Goal: Book appointment/travel/reservation

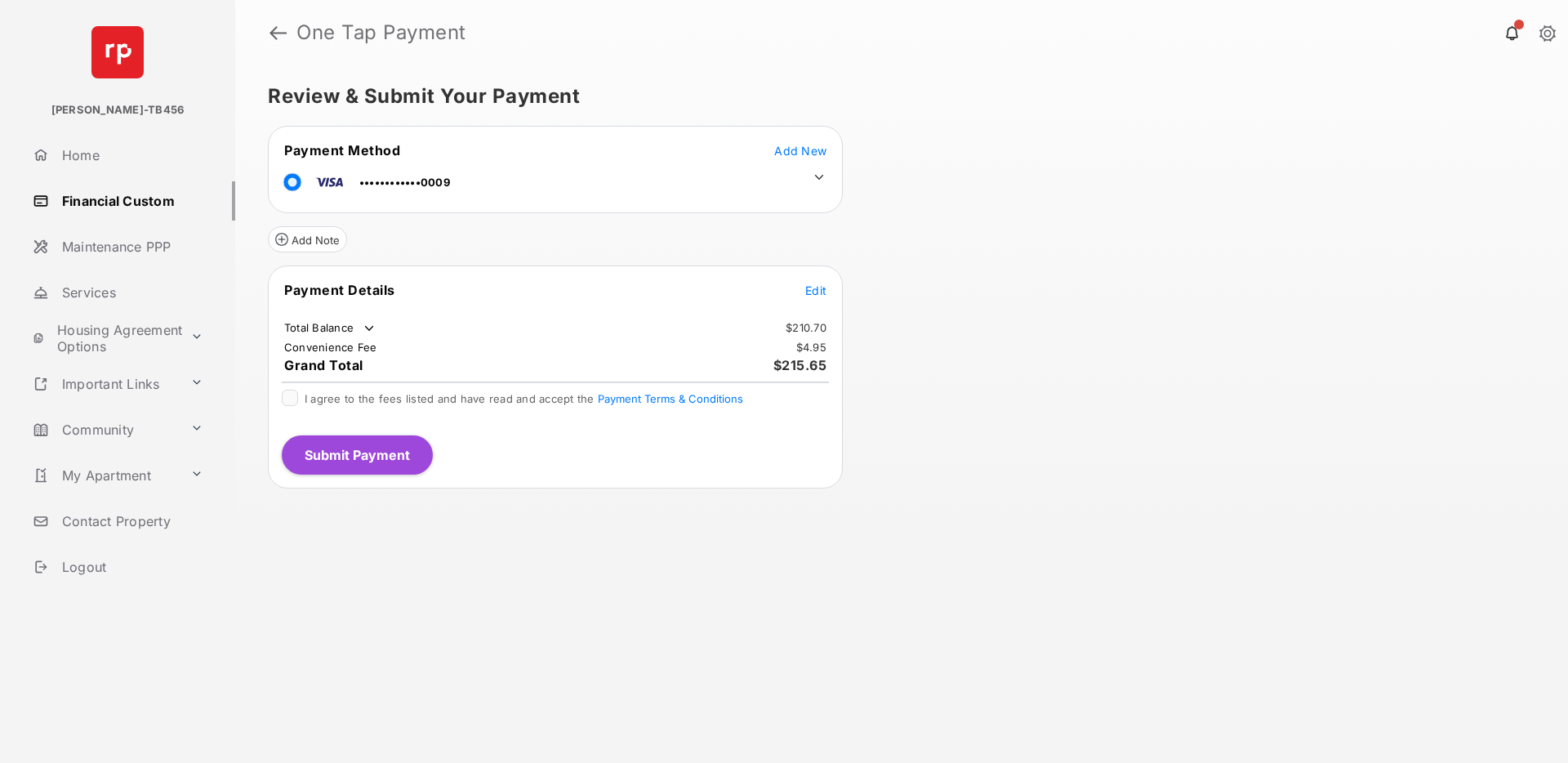
click at [818, 287] on span "Edit" at bounding box center [815, 290] width 22 height 14
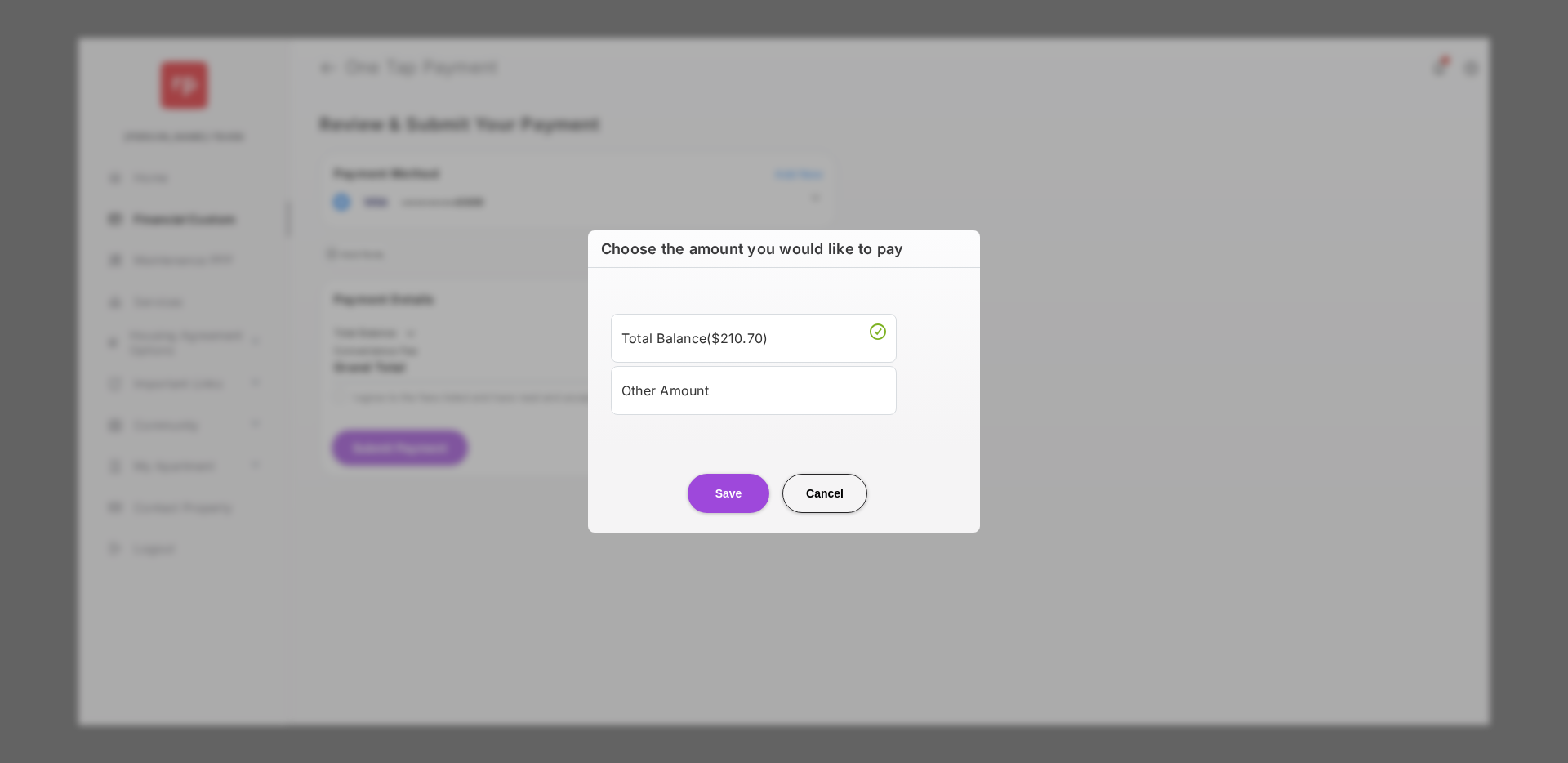
click at [735, 397] on div "Other Amount" at bounding box center [754, 390] width 265 height 28
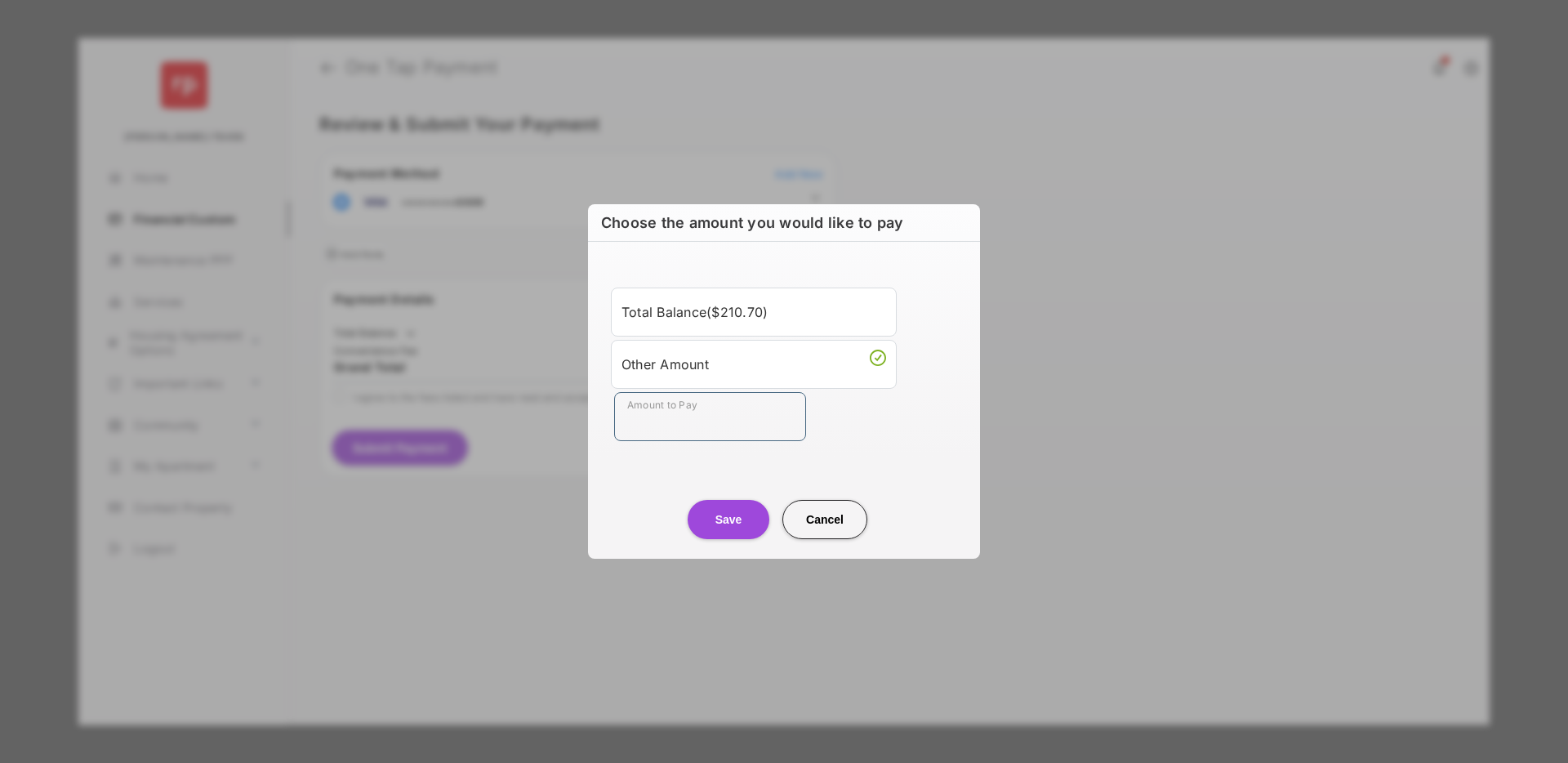
click at [680, 428] on input "Amount to Pay" at bounding box center [710, 417] width 192 height 49
type input "****"
click at [727, 515] on button "Save" at bounding box center [728, 520] width 81 height 39
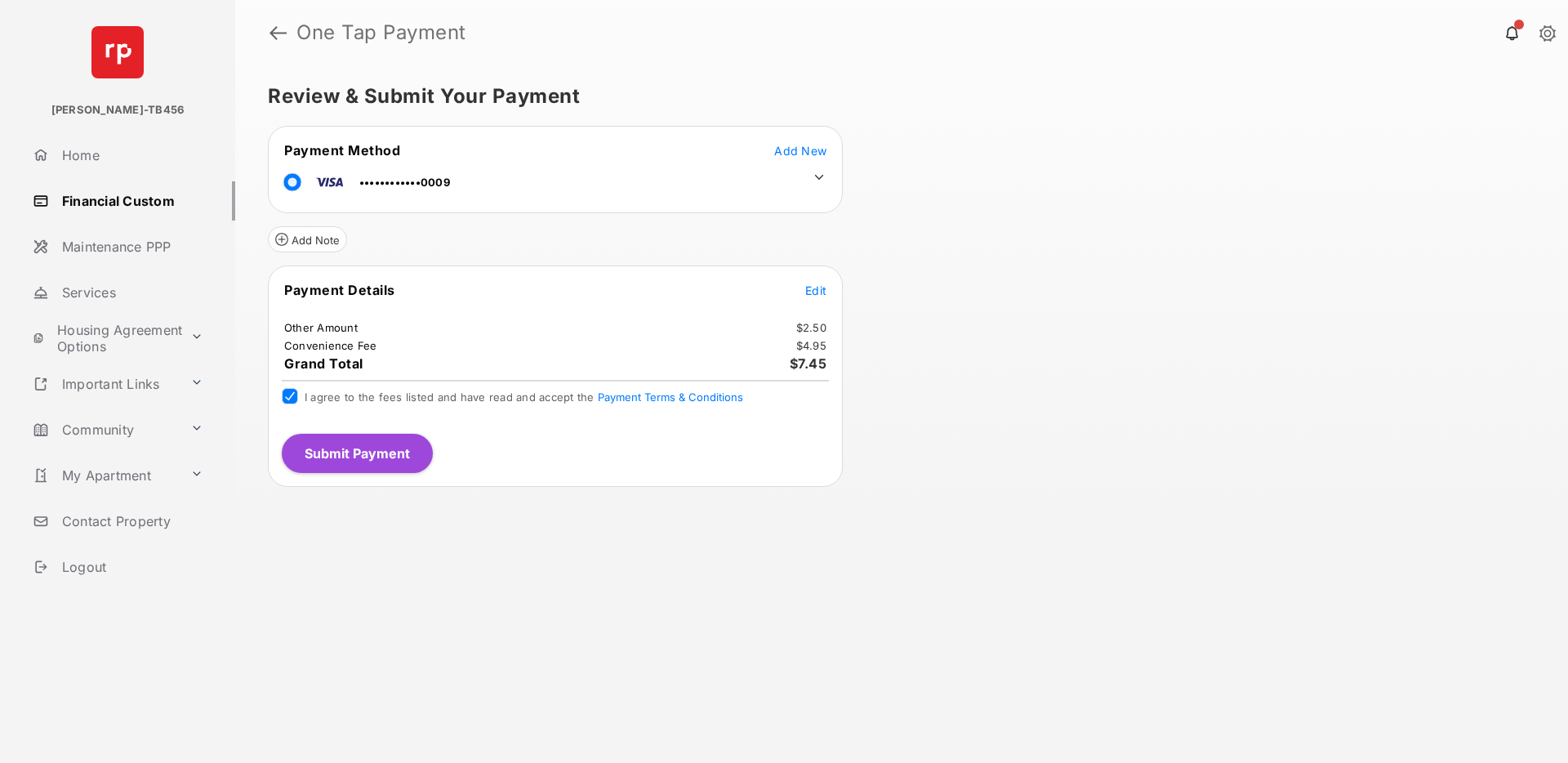
click at [365, 450] on button "Submit Payment" at bounding box center [357, 453] width 151 height 39
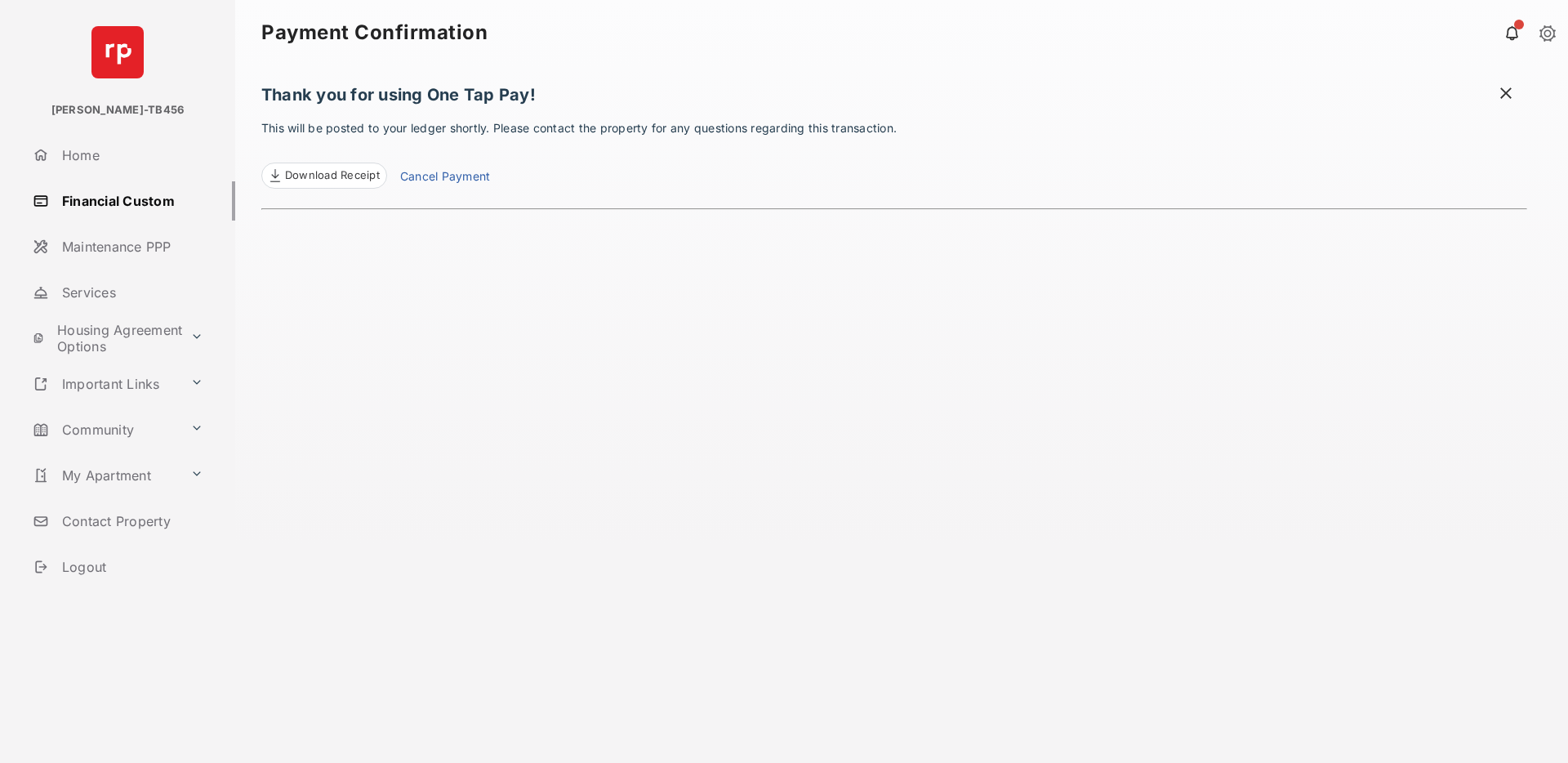
click at [480, 373] on div "Thank you for using One Tap Pay! This will be posted to your ledger shortly. Pl…" at bounding box center [894, 414] width 1266 height 697
click at [178, 420] on link "Community" at bounding box center [105, 430] width 157 height 39
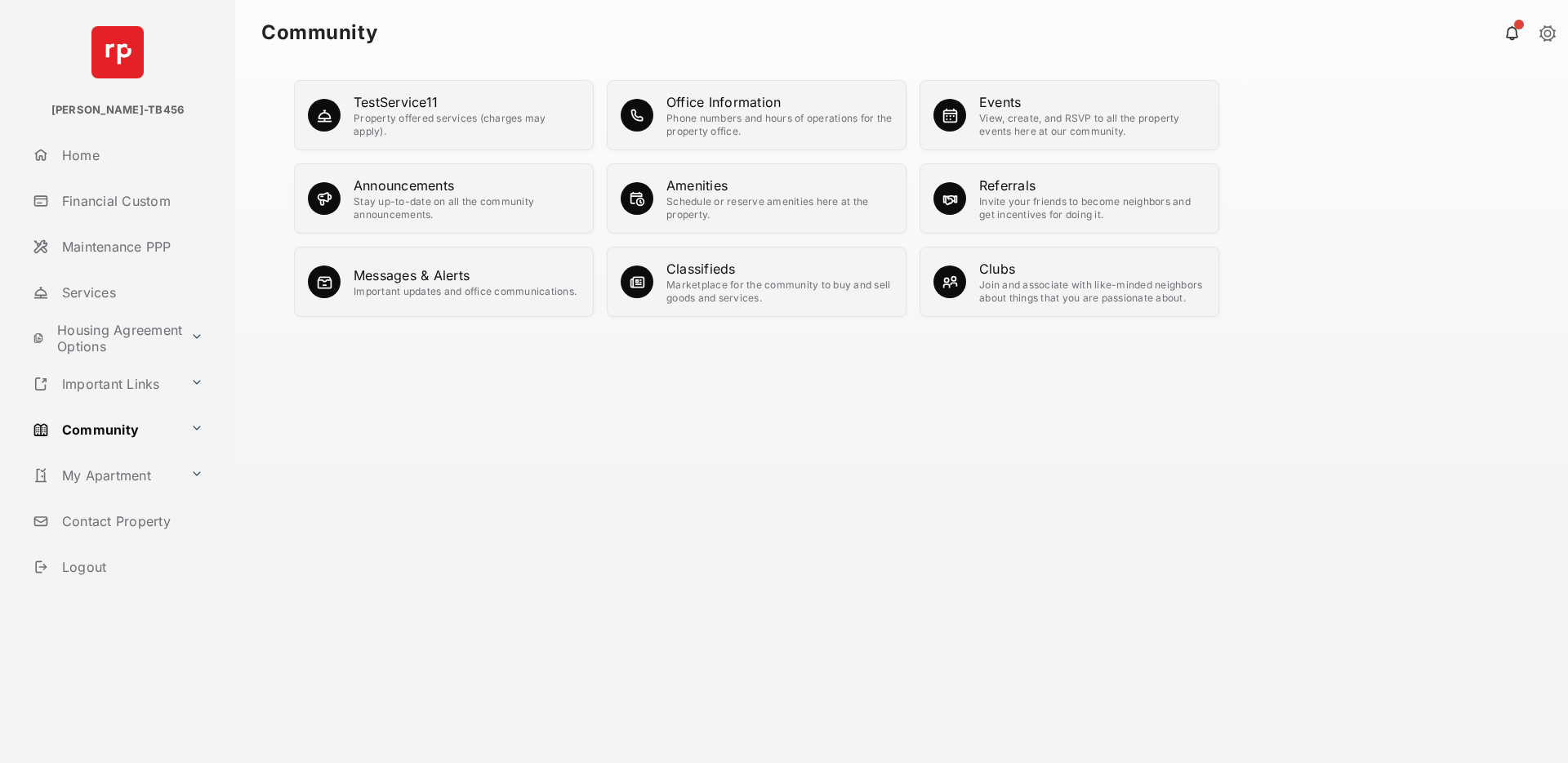
click at [695, 215] on div "Schedule or reserve amenities here at the property." at bounding box center [780, 209] width 227 height 26
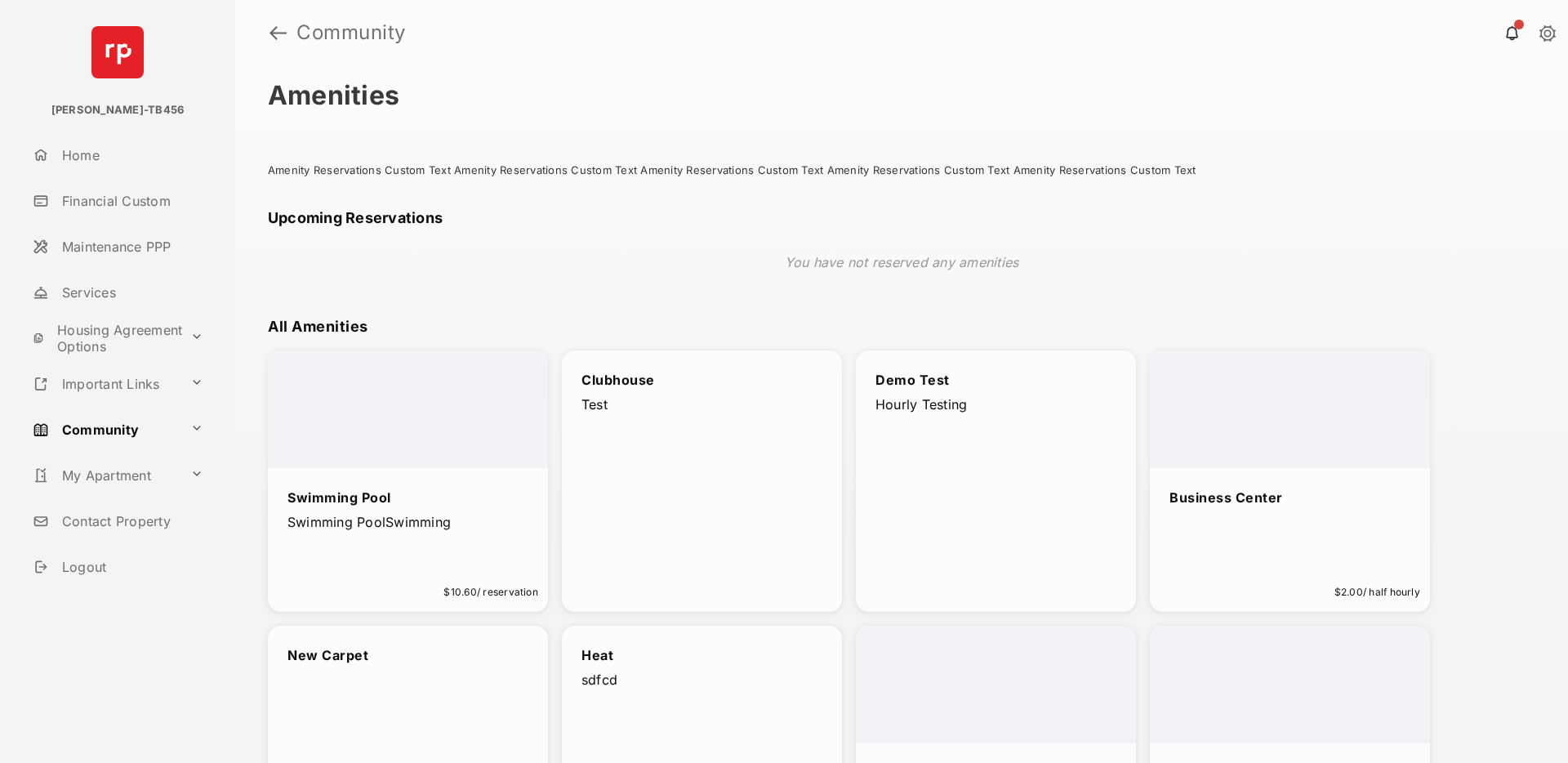
click at [445, 530] on p "Swimming PoolSwimming" at bounding box center [407, 521] width 241 height 18
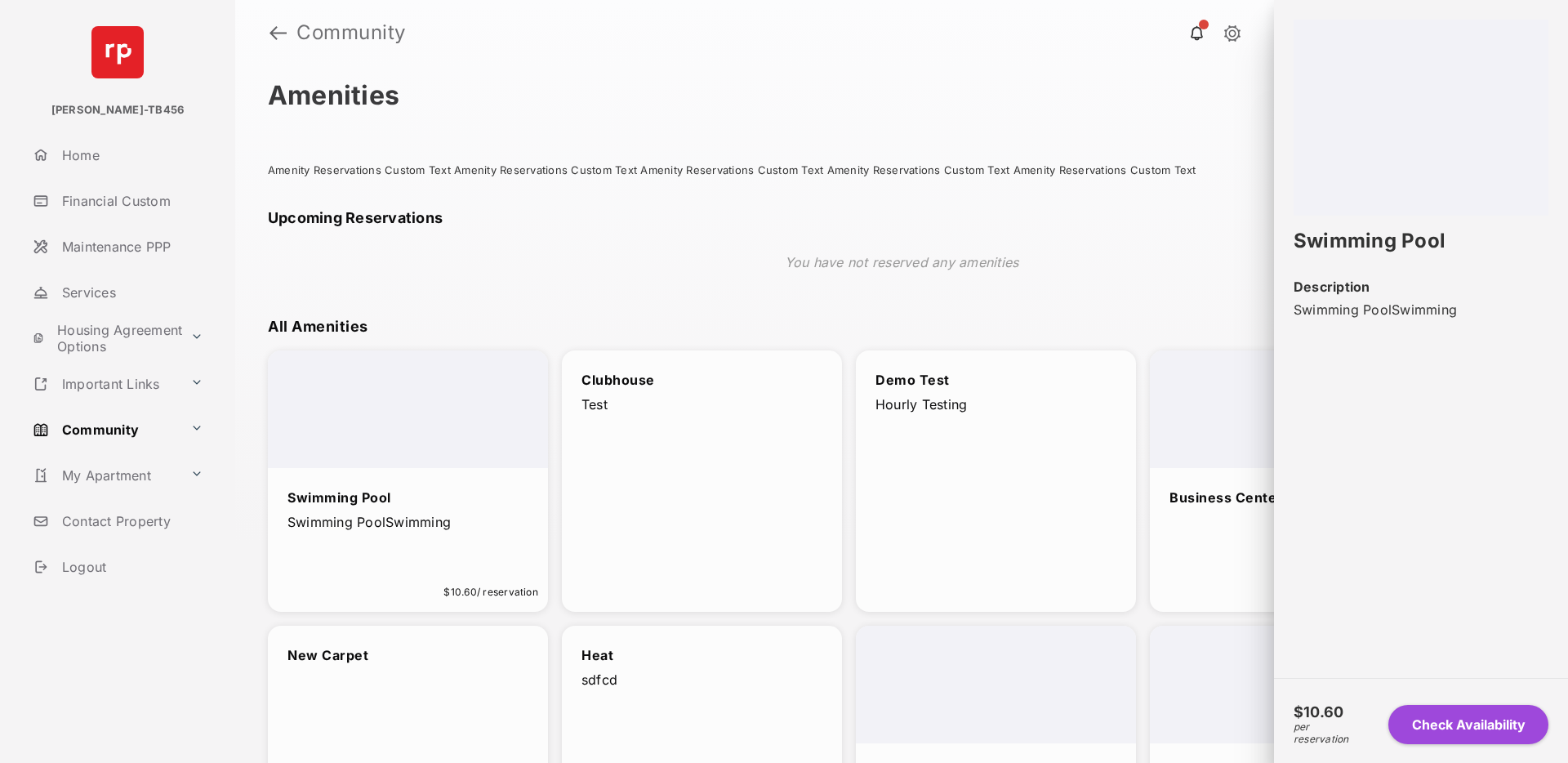
click at [1434, 727] on button "Check Availability" at bounding box center [1468, 725] width 160 height 39
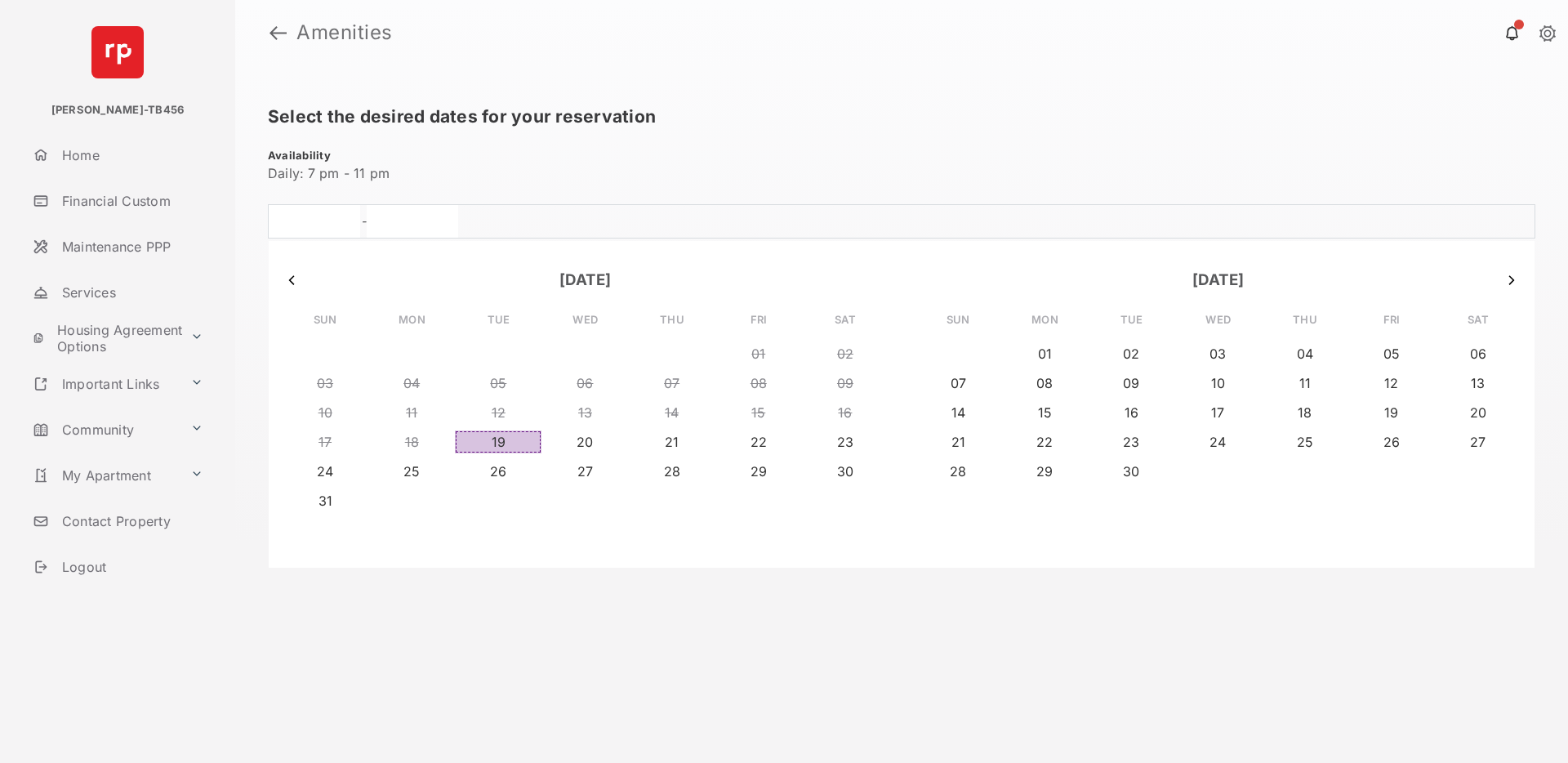
click at [537, 444] on button "19" at bounding box center [498, 442] width 86 height 22
type input "**********"
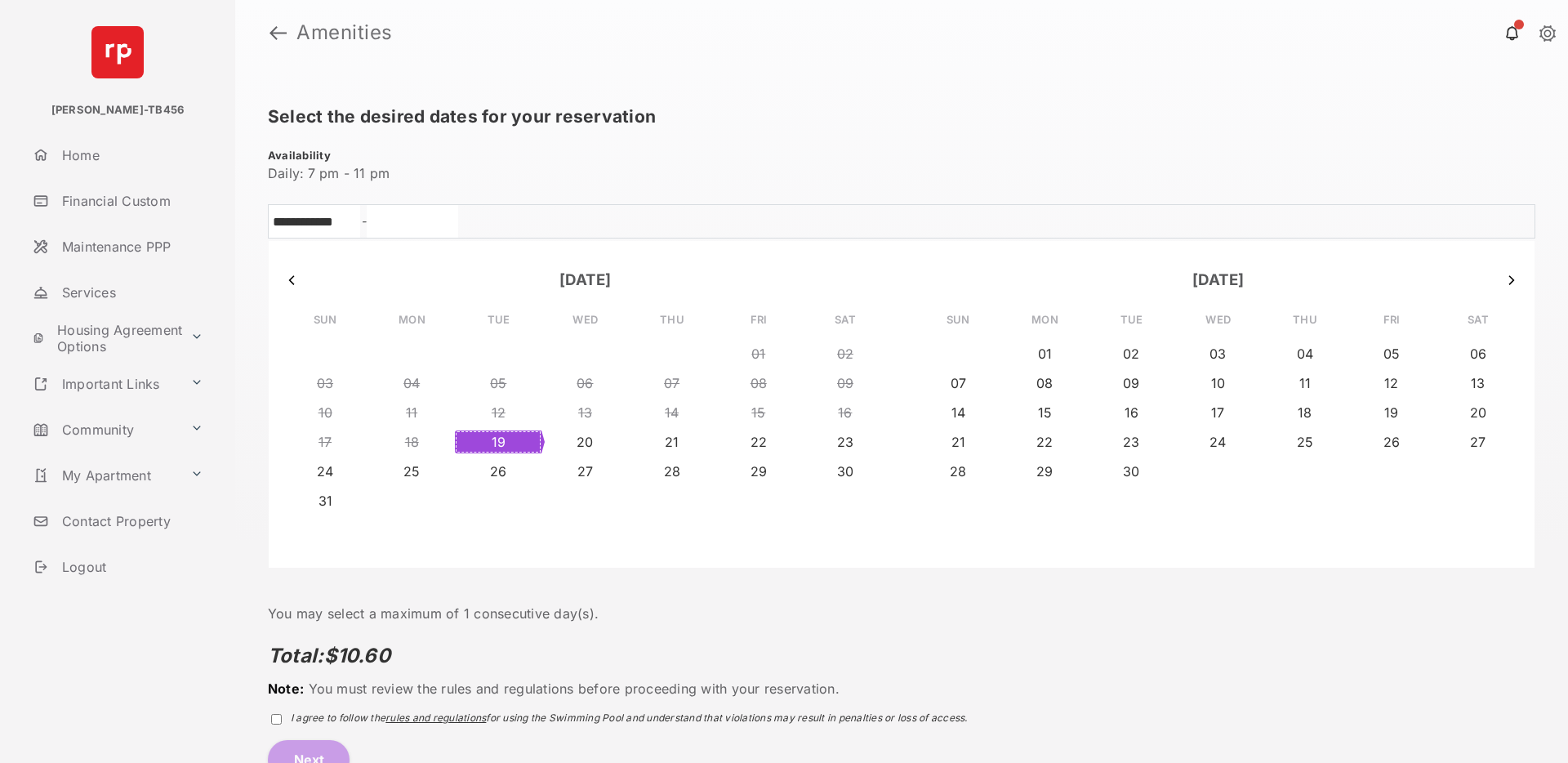
scroll to position [18, 0]
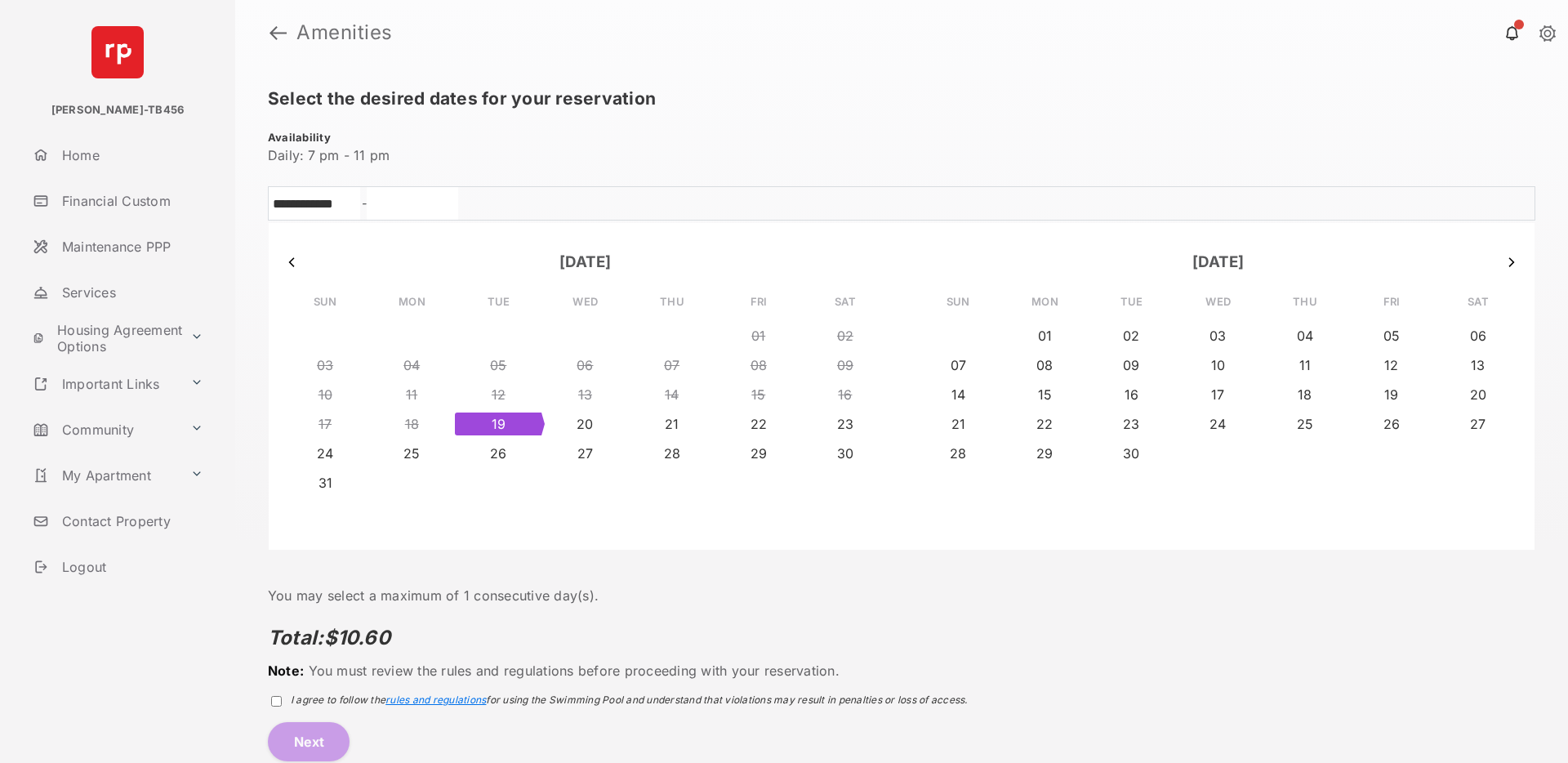
click at [432, 699] on span "rules and regulations" at bounding box center [435, 699] width 100 height 12
click at [318, 741] on button "Next" at bounding box center [308, 741] width 81 height 39
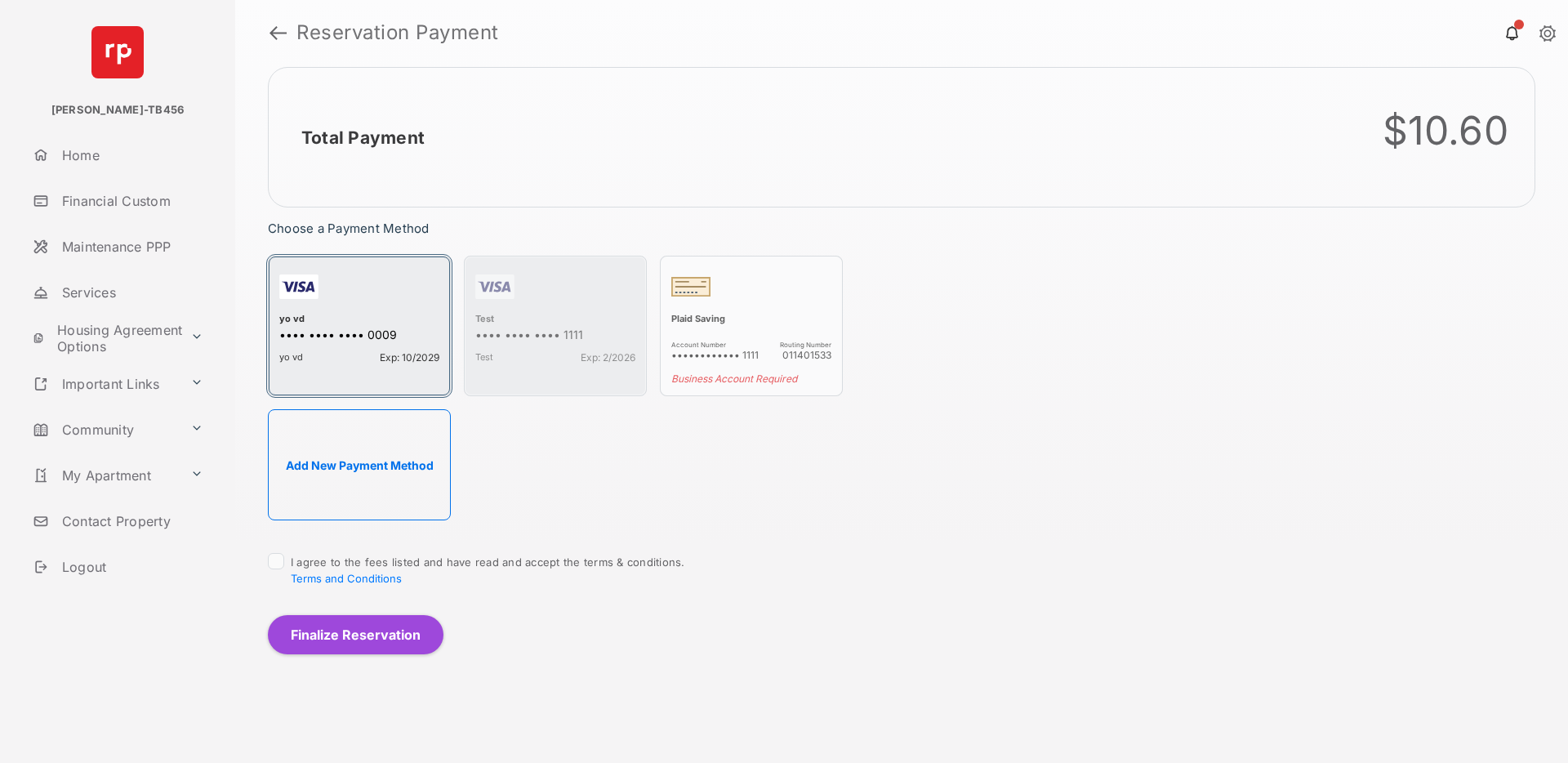
click at [394, 331] on div "•••• •••• •••• 0009" at bounding box center [359, 336] width 160 height 17
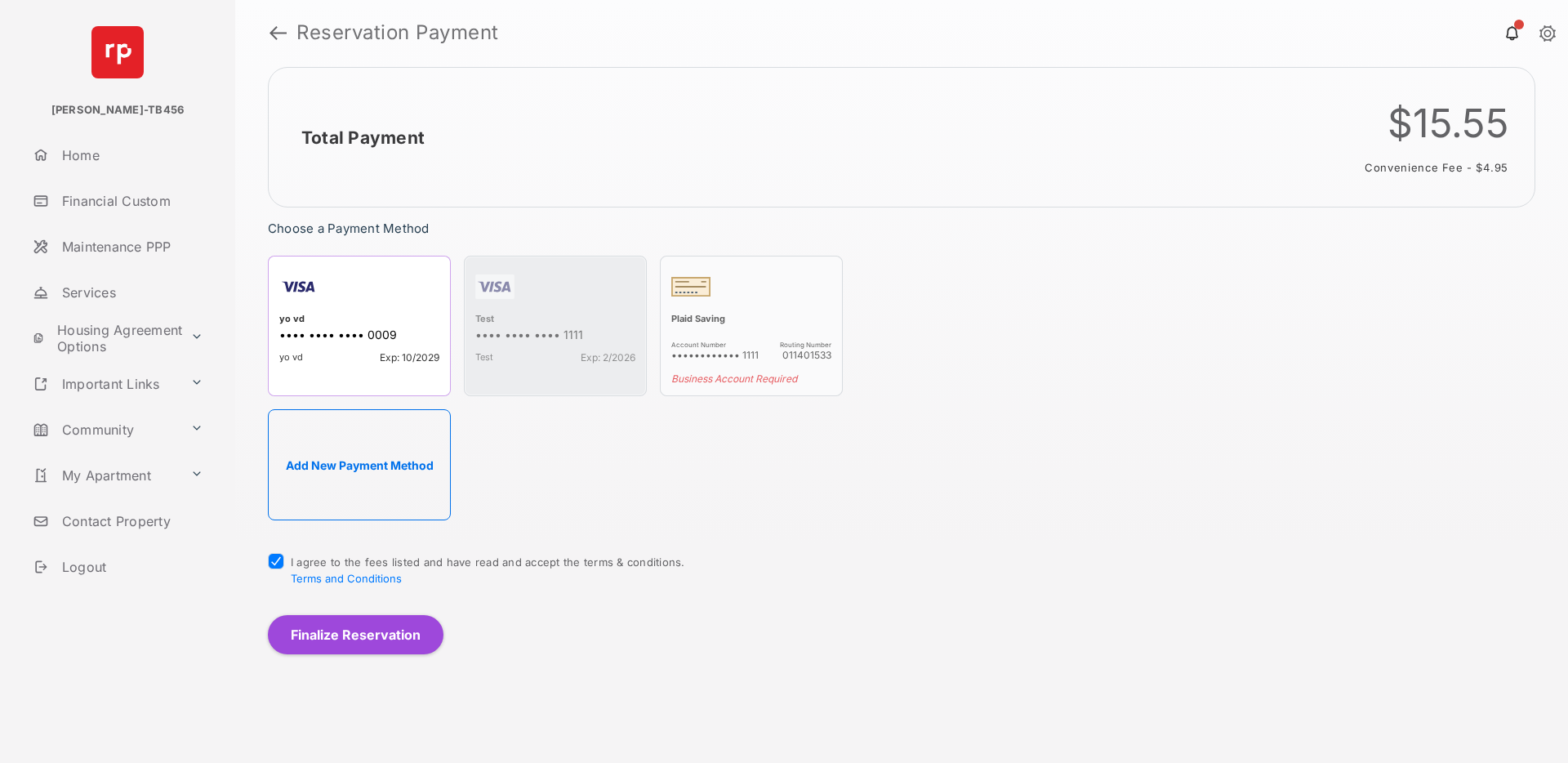
click at [356, 628] on button "Finalize Reservation" at bounding box center [356, 635] width 176 height 39
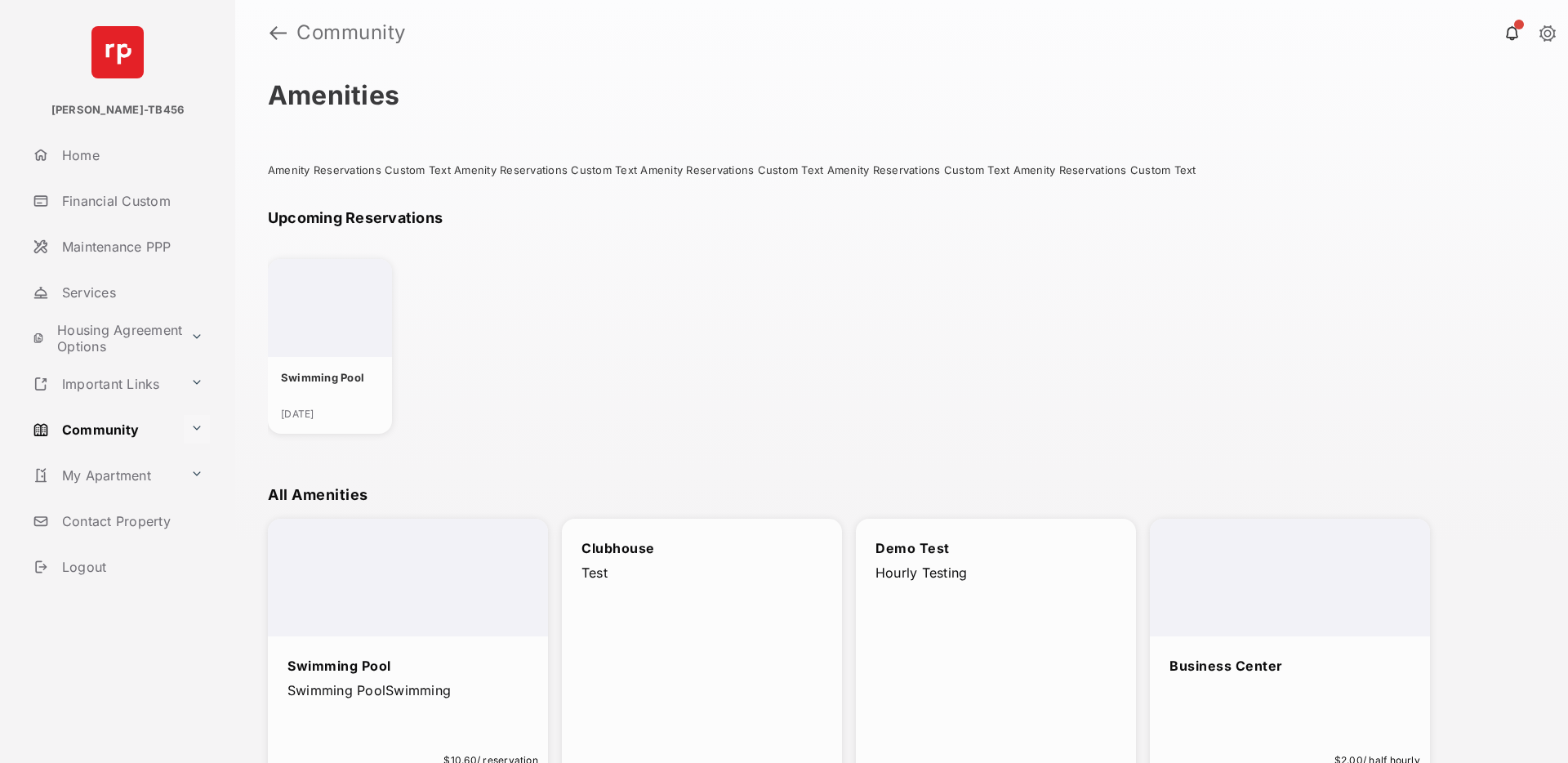
click at [186, 419] on button at bounding box center [197, 429] width 26 height 29
click at [102, 533] on link "Events" at bounding box center [132, 531] width 205 height 33
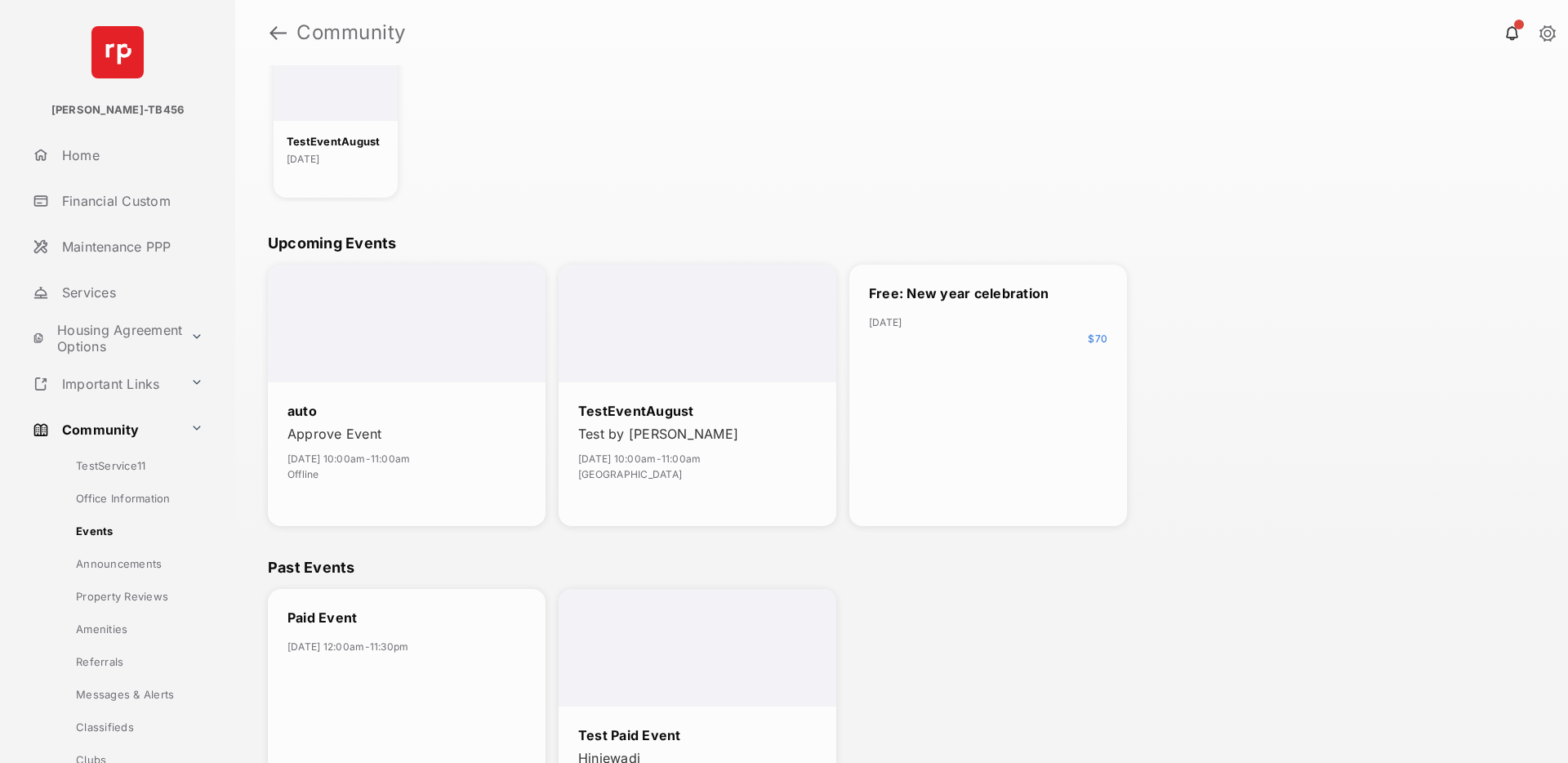
scroll to position [185, 0]
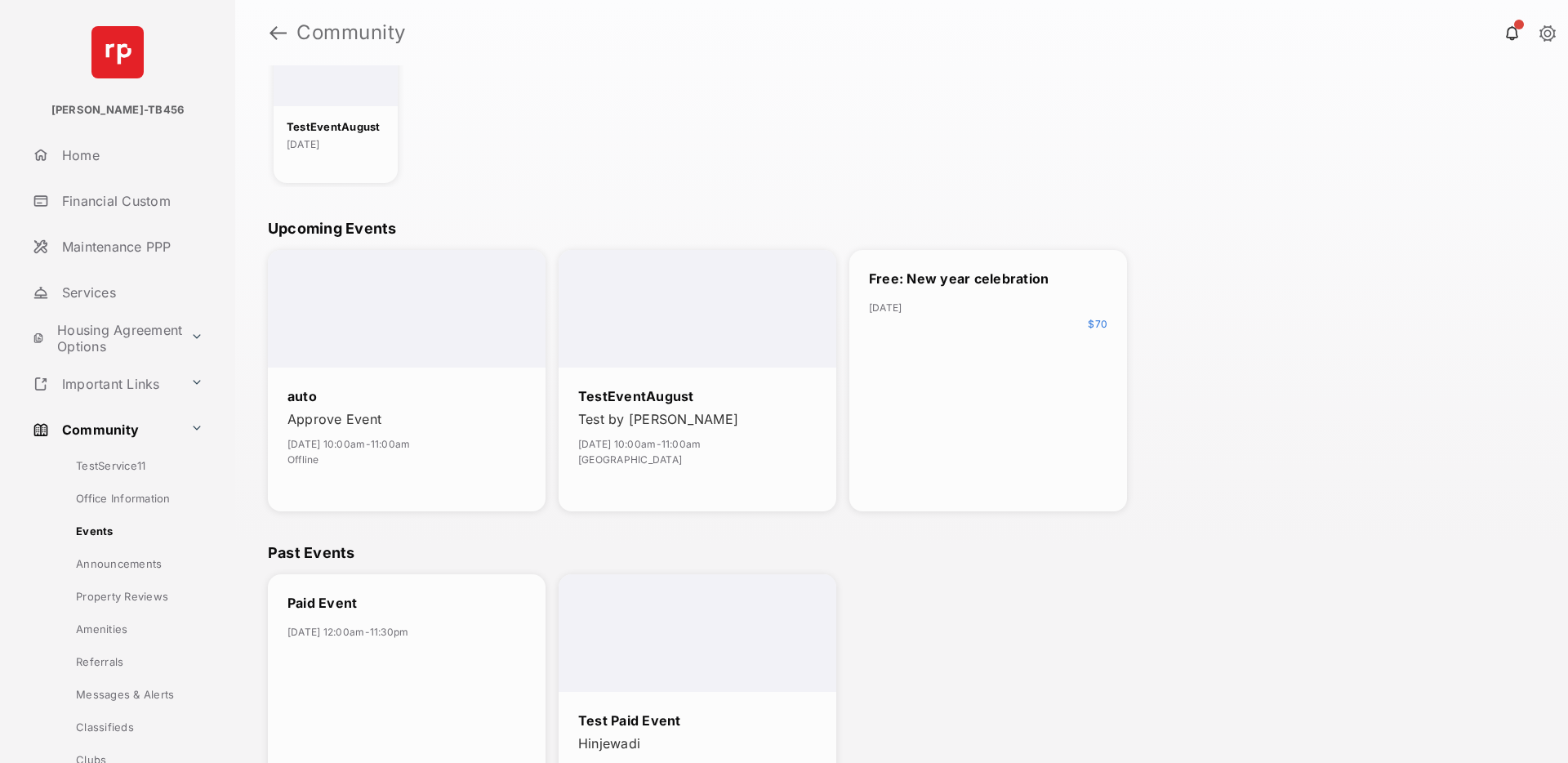
click at [1008, 424] on div "Free: New year celebration [DATE] $ 70" at bounding box center [988, 380] width 278 height 261
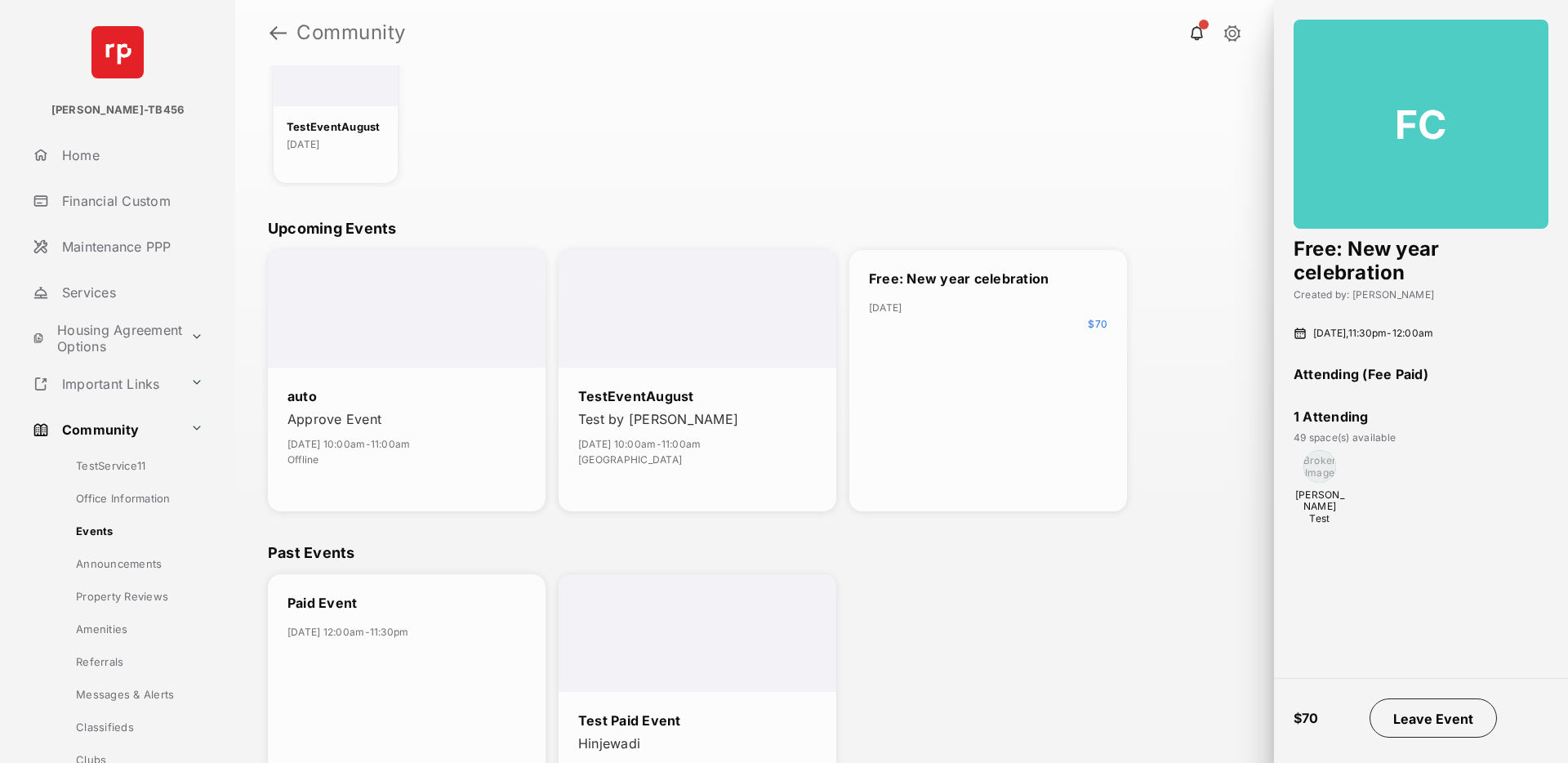
click at [1436, 719] on button "Leave Event" at bounding box center [1433, 718] width 127 height 39
click at [1434, 706] on button "RSVP" at bounding box center [1433, 718] width 81 height 39
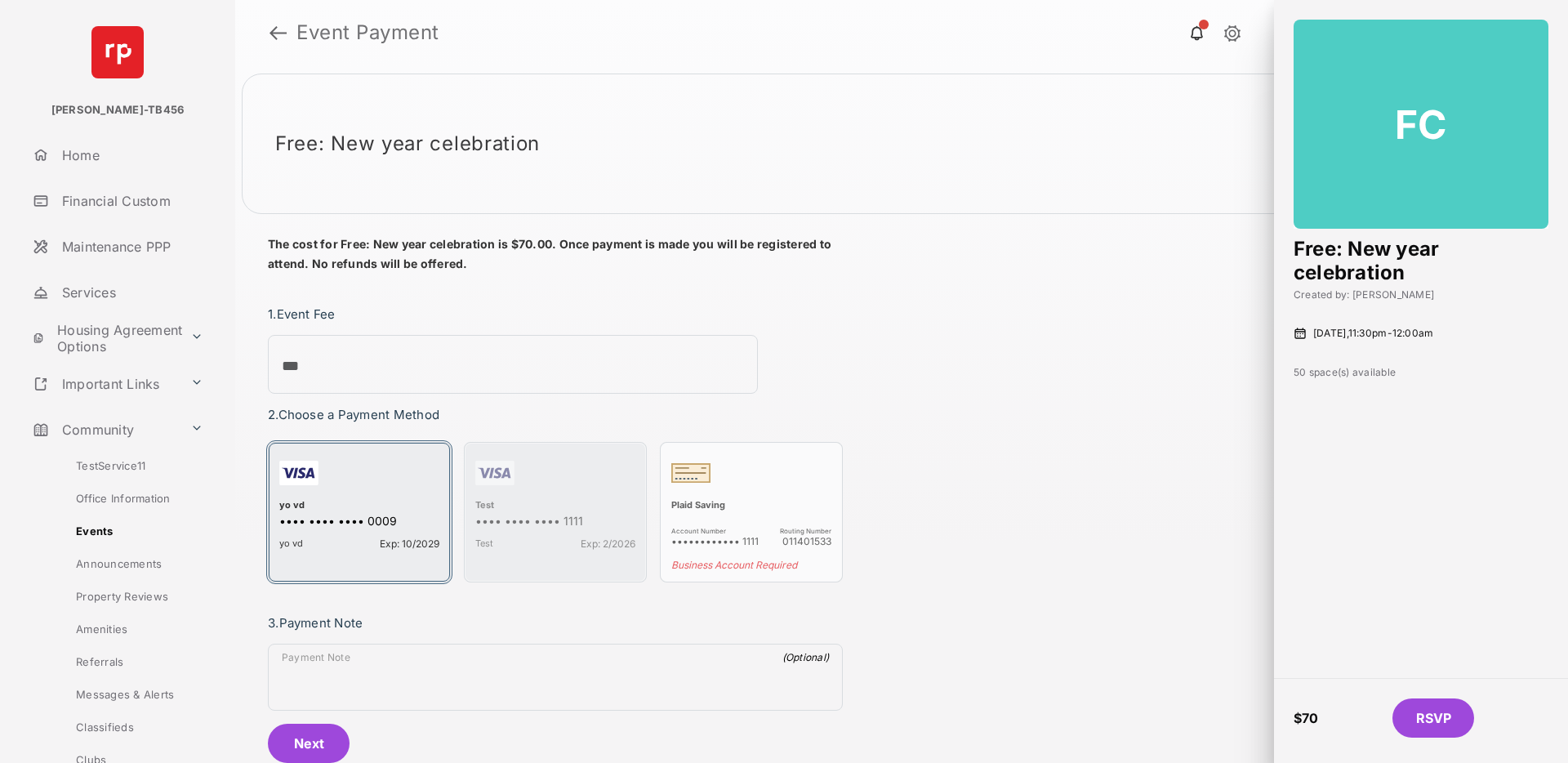
click at [370, 535] on div "yo vd Exp: 10/2029" at bounding box center [359, 540] width 160 height 19
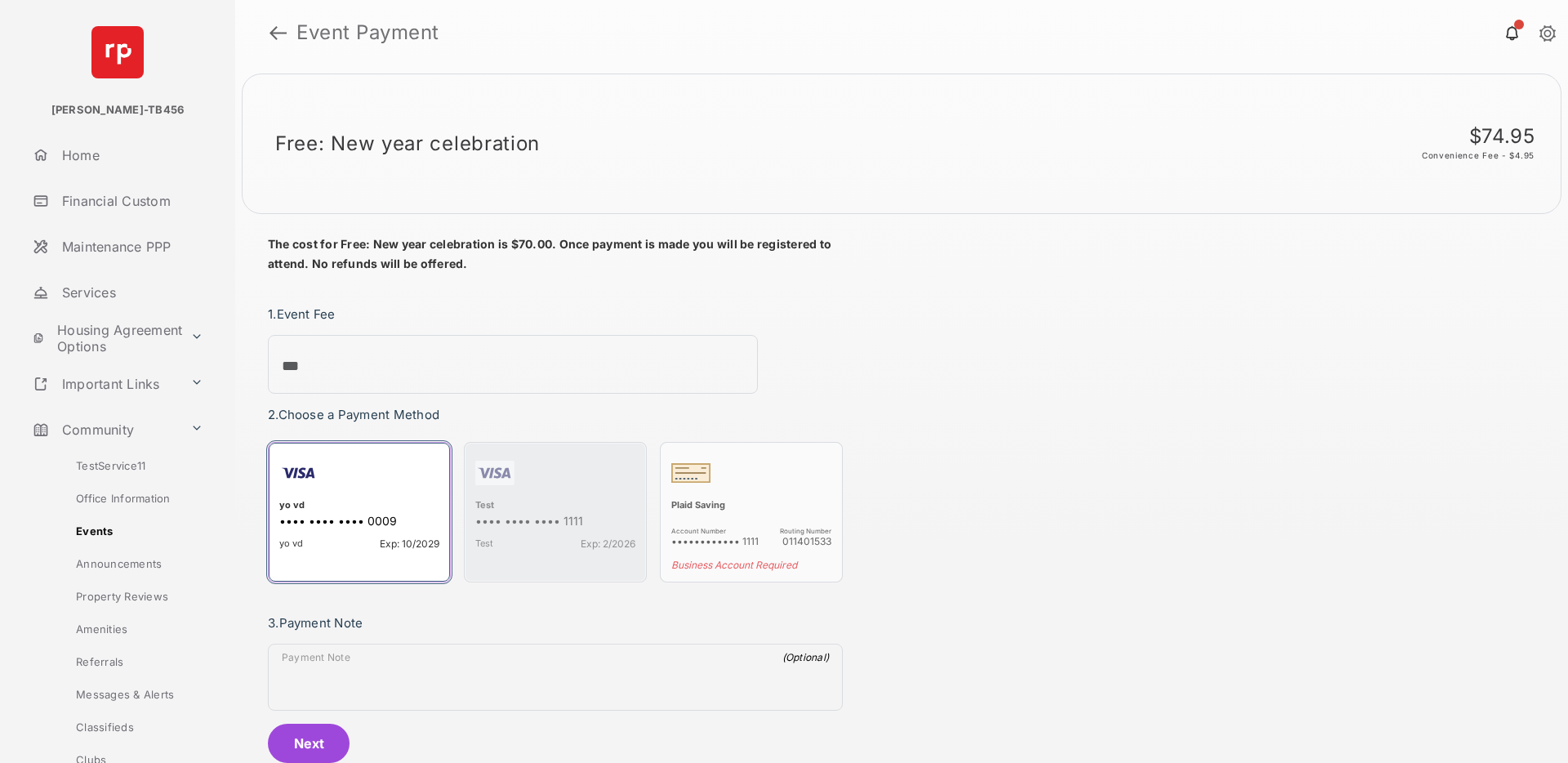
scroll to position [39, 0]
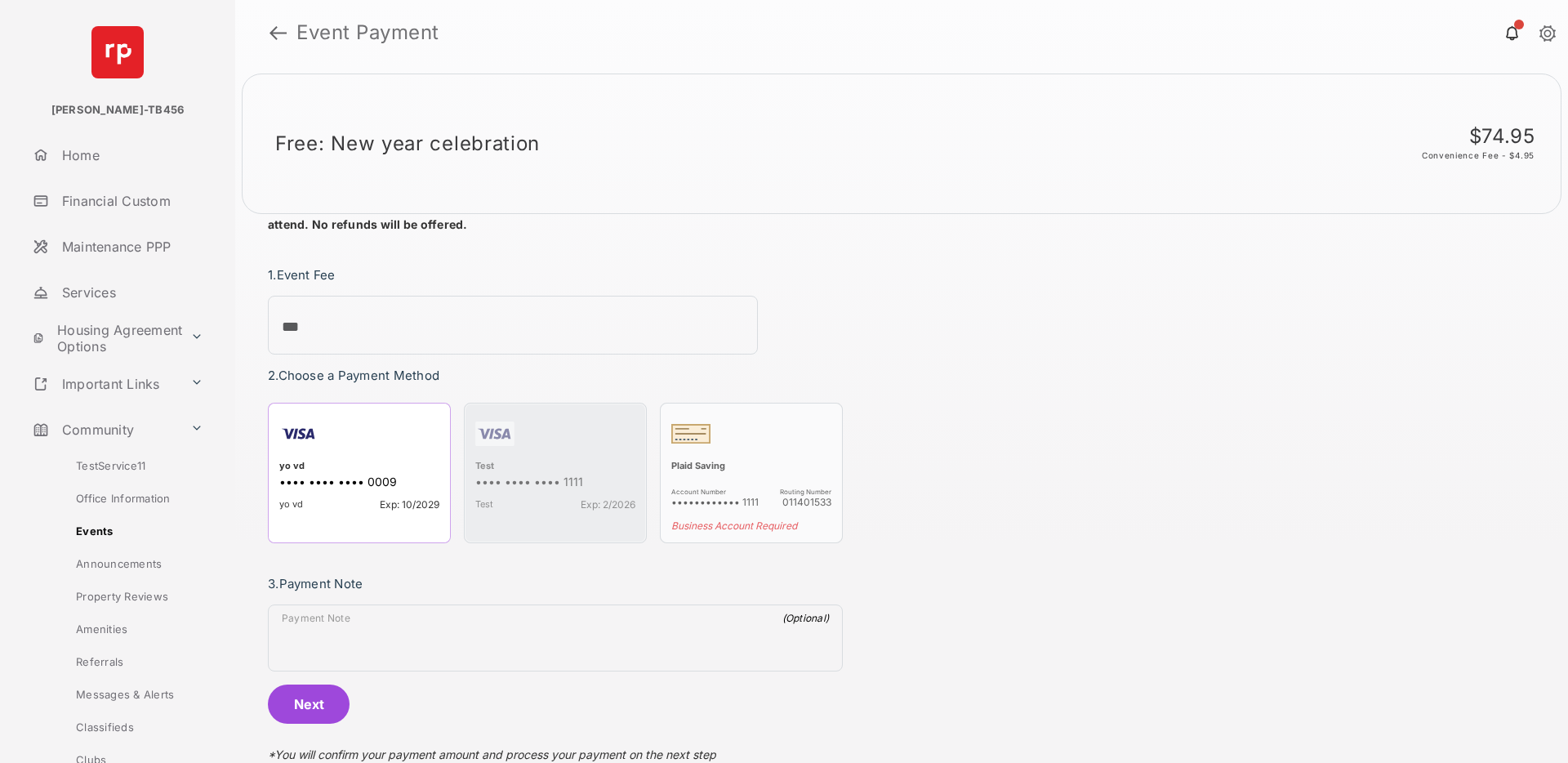
click at [316, 697] on button "Next" at bounding box center [308, 704] width 81 height 39
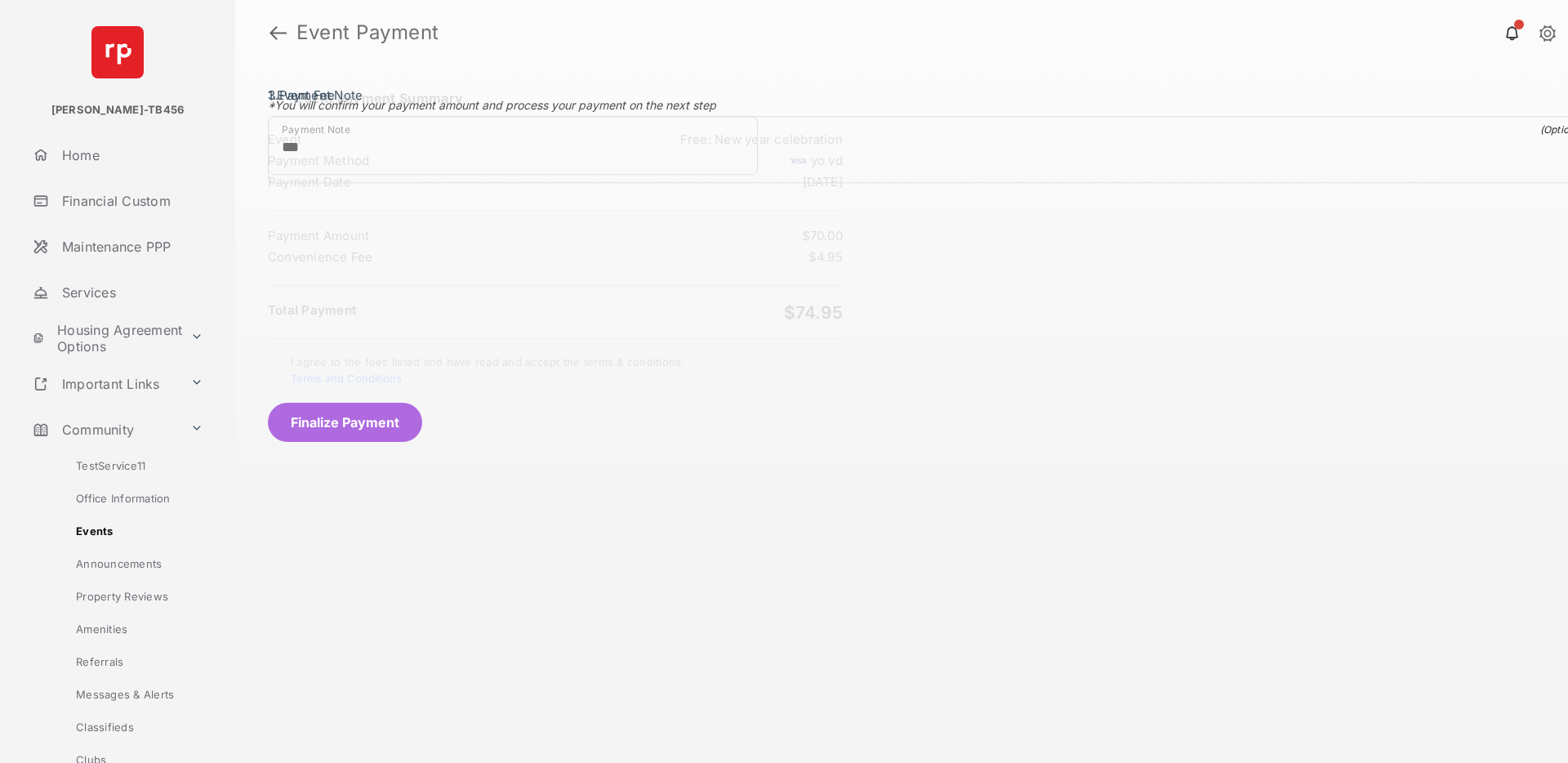
scroll to position [0, 0]
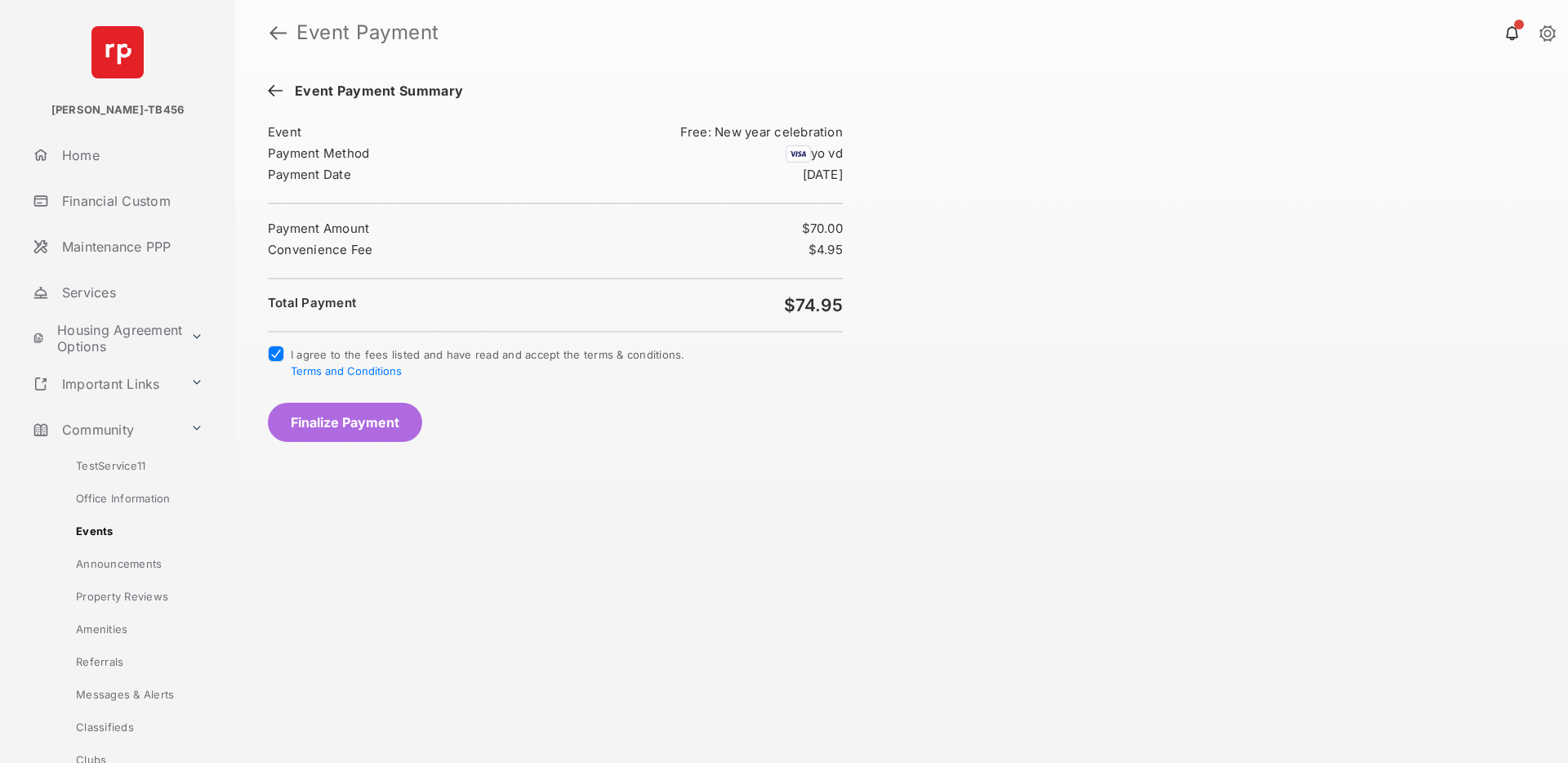
click at [330, 422] on button "Finalize Payment" at bounding box center [344, 422] width 154 height 39
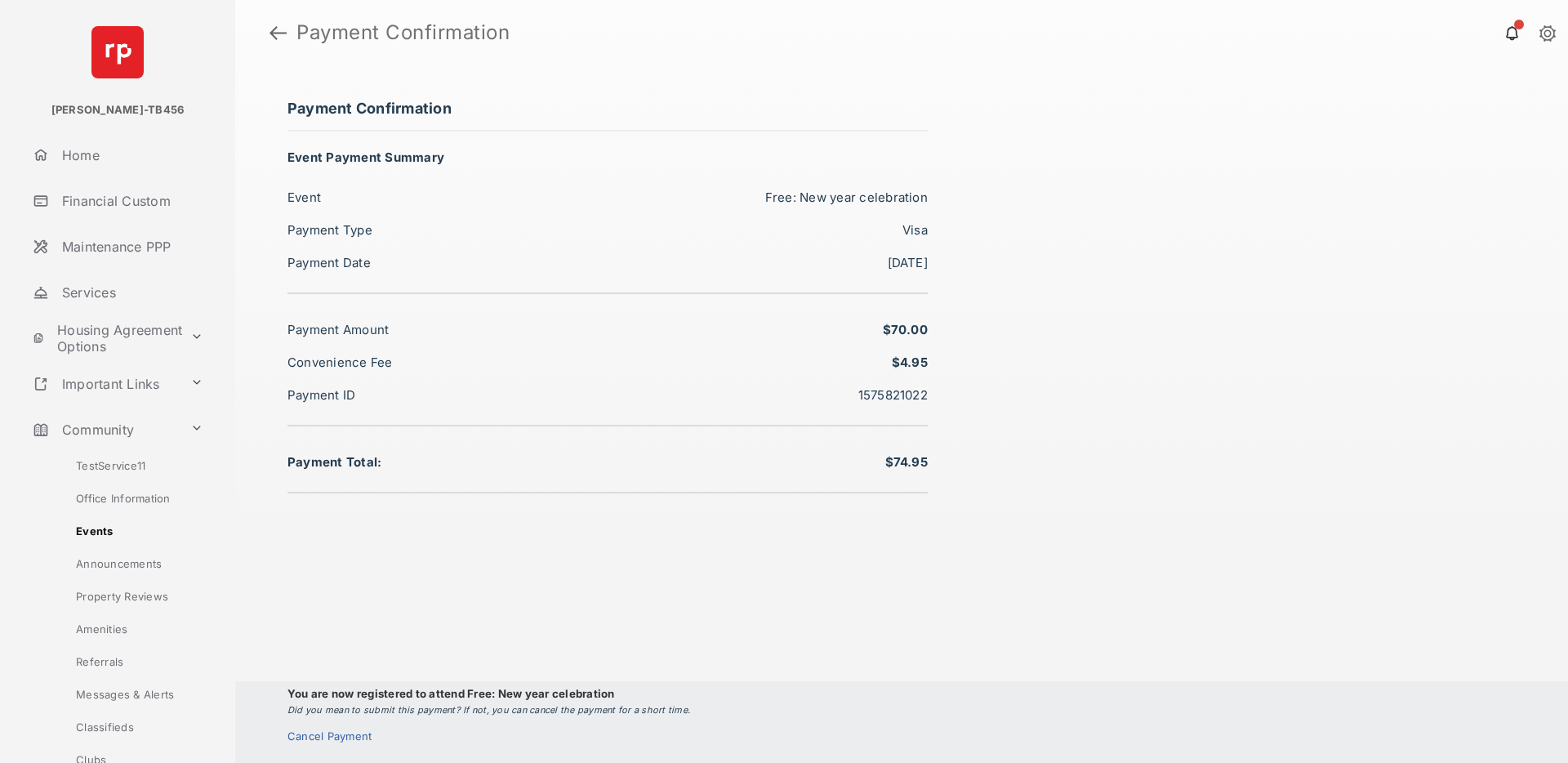
click at [334, 736] on div "Cancel Payment" at bounding box center [333, 736] width 93 height 13
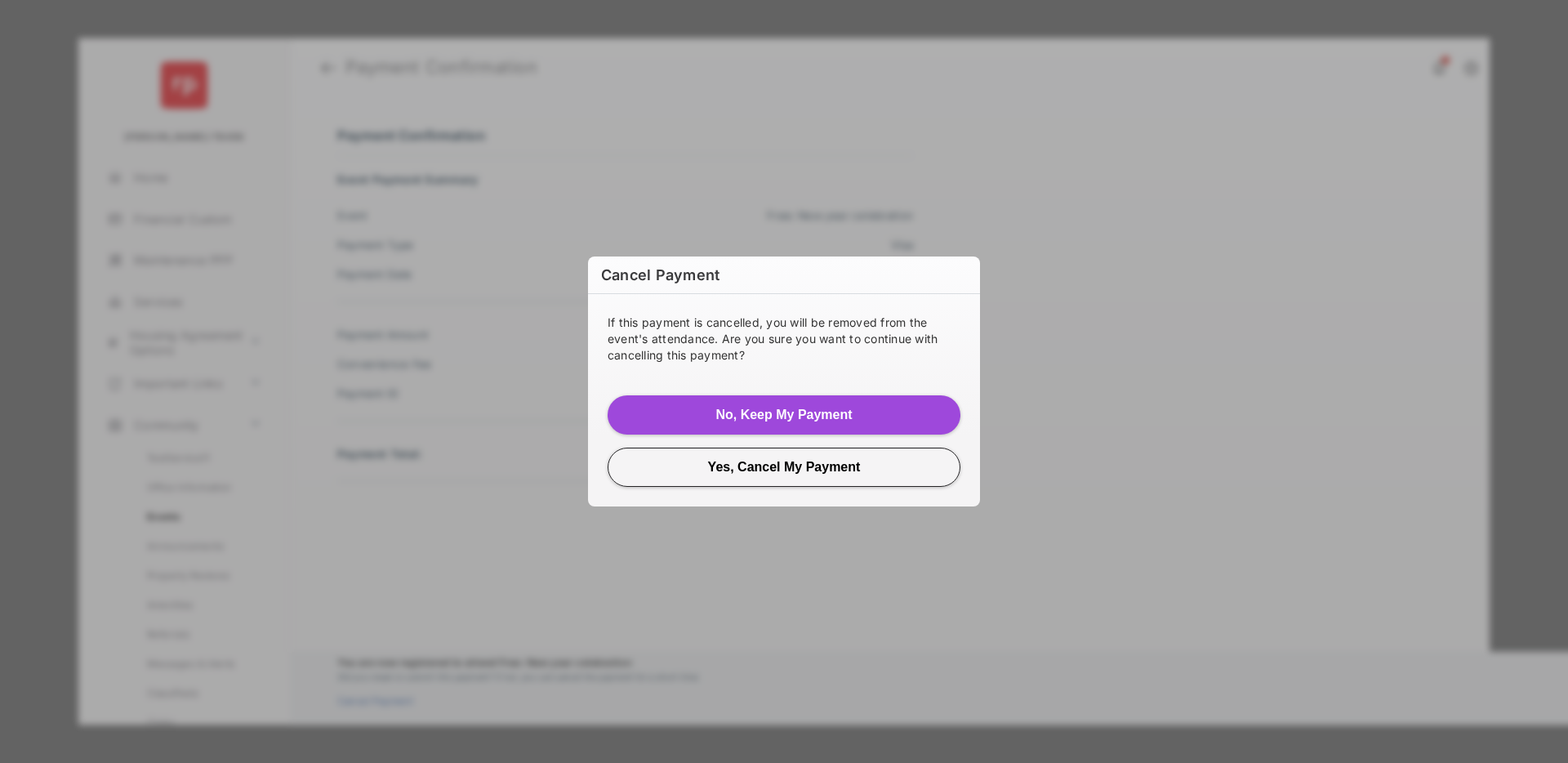
click at [780, 472] on button "Yes, Cancel My Payment" at bounding box center [784, 467] width 353 height 39
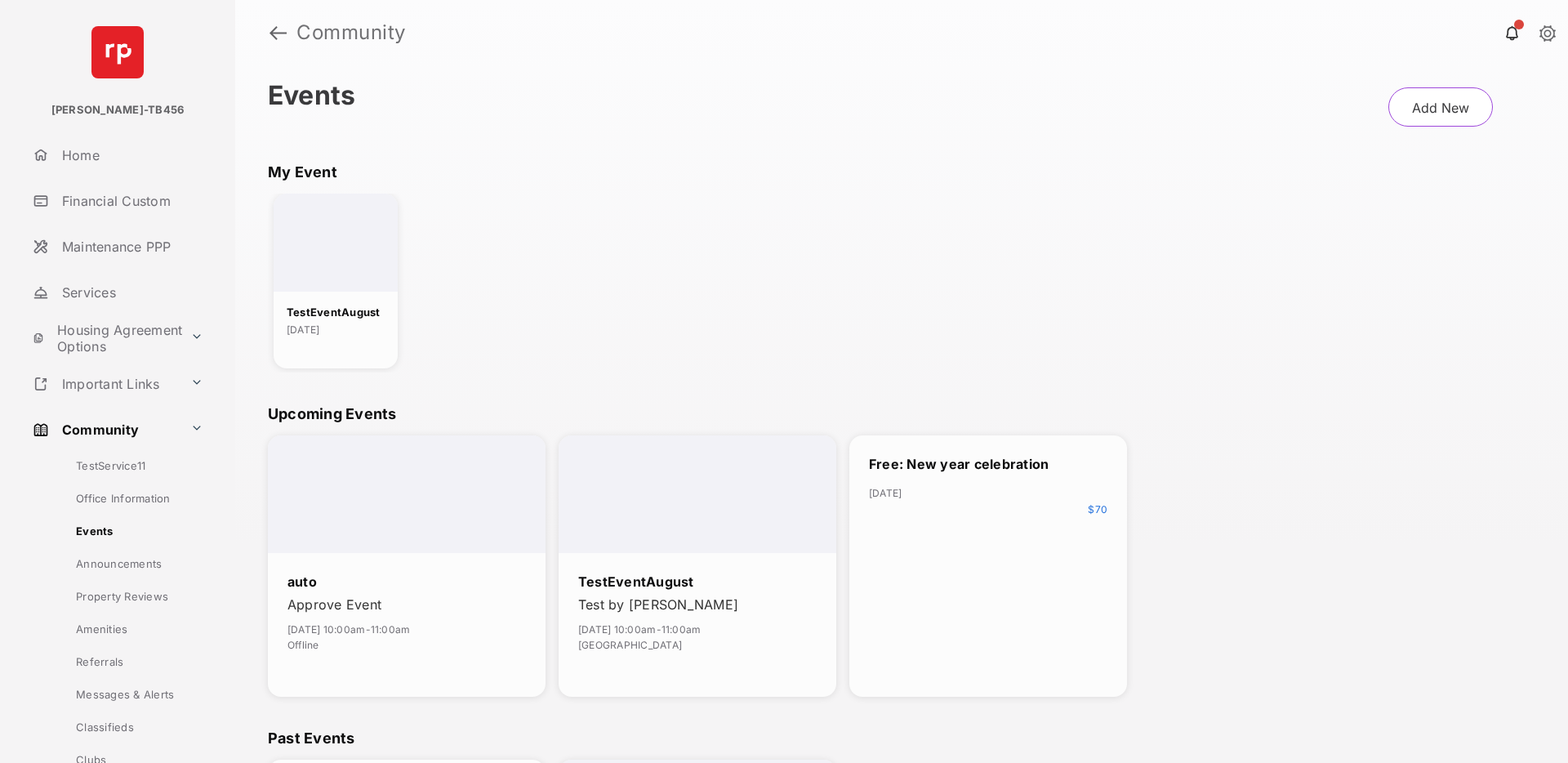
click at [134, 201] on link "Financial Custom" at bounding box center [130, 201] width 209 height 39
